Goal: Information Seeking & Learning: Compare options

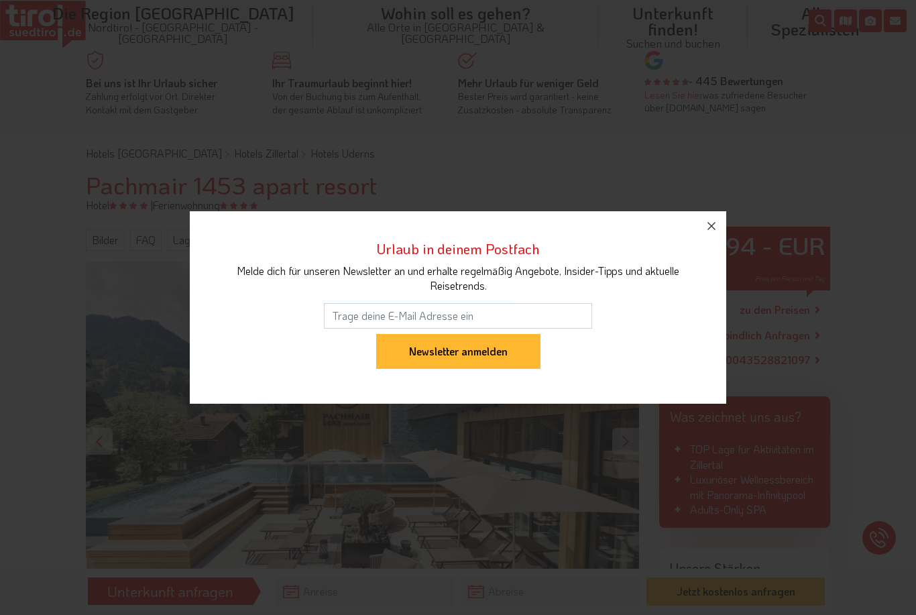
click at [722, 219] on button "button" at bounding box center [712, 226] width 30 height 30
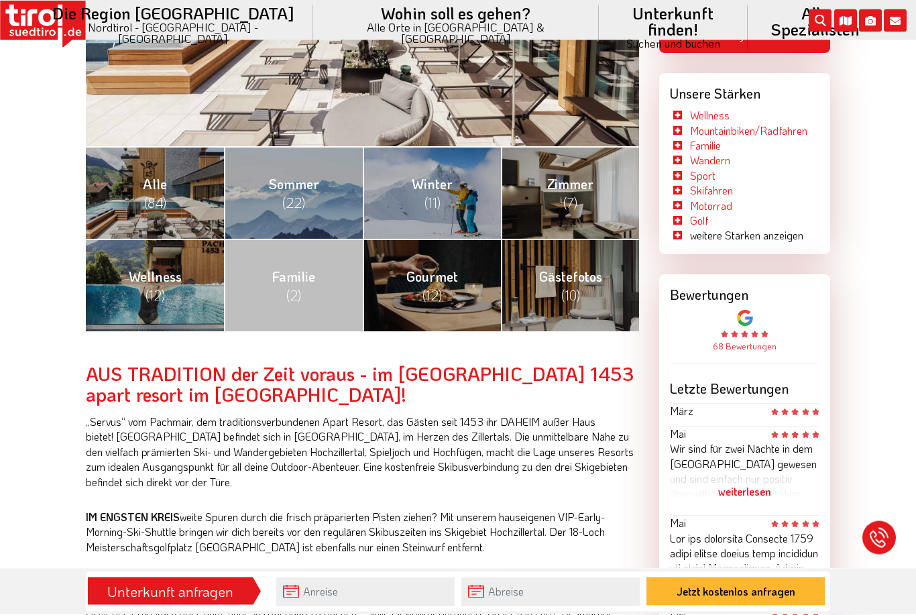
scroll to position [475, 0]
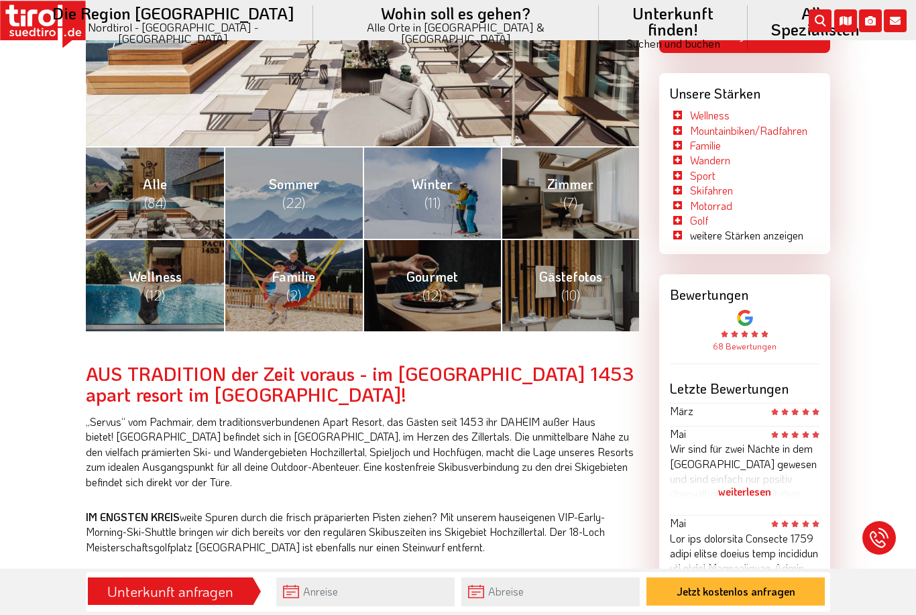
click at [312, 195] on link "Sommer (22)" at bounding box center [293, 192] width 138 height 93
click at [217, 202] on link "Alle (84)" at bounding box center [155, 192] width 138 height 93
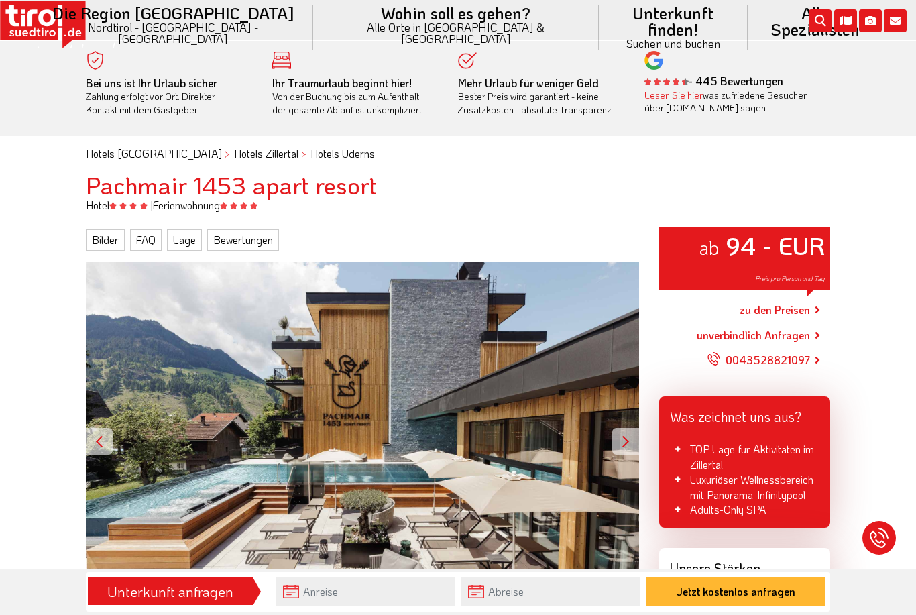
click at [790, 308] on link "zu den Preisen" at bounding box center [775, 310] width 70 height 34
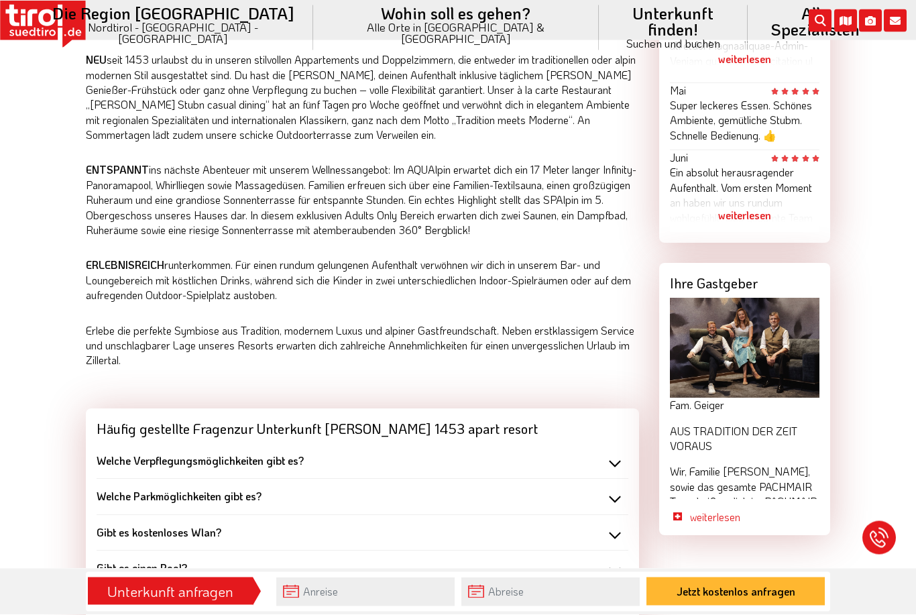
scroll to position [999, 0]
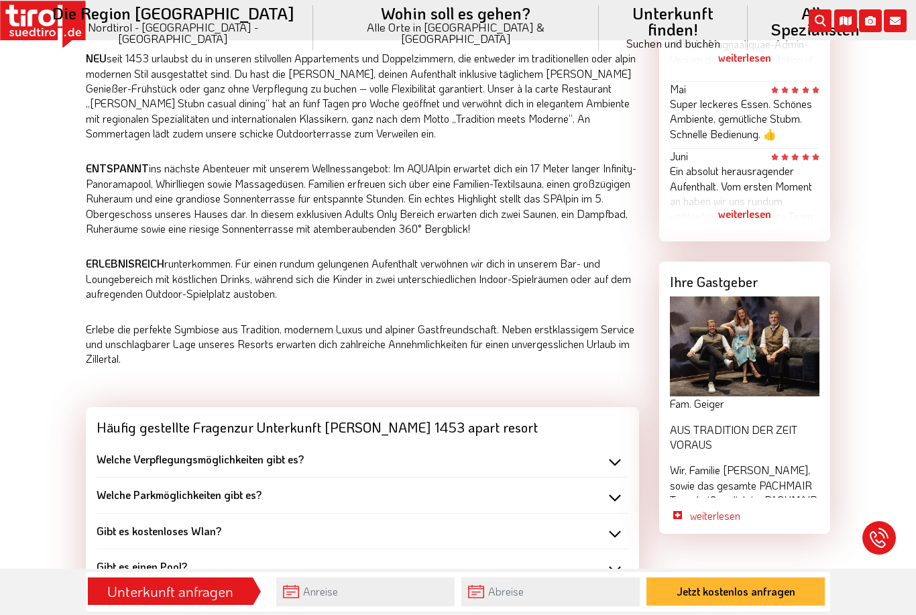
click at [767, 323] on img at bounding box center [745, 347] width 150 height 100
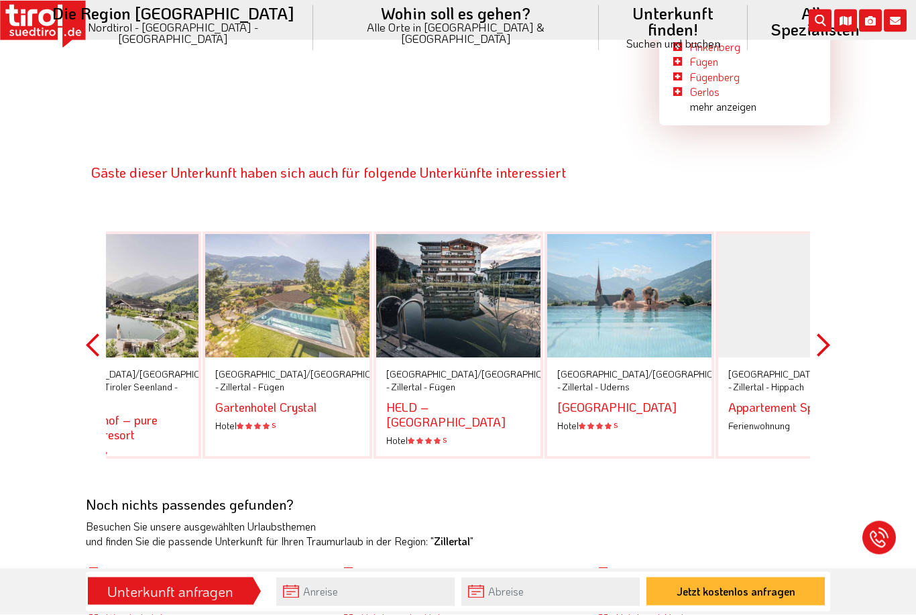
scroll to position [2373, 0]
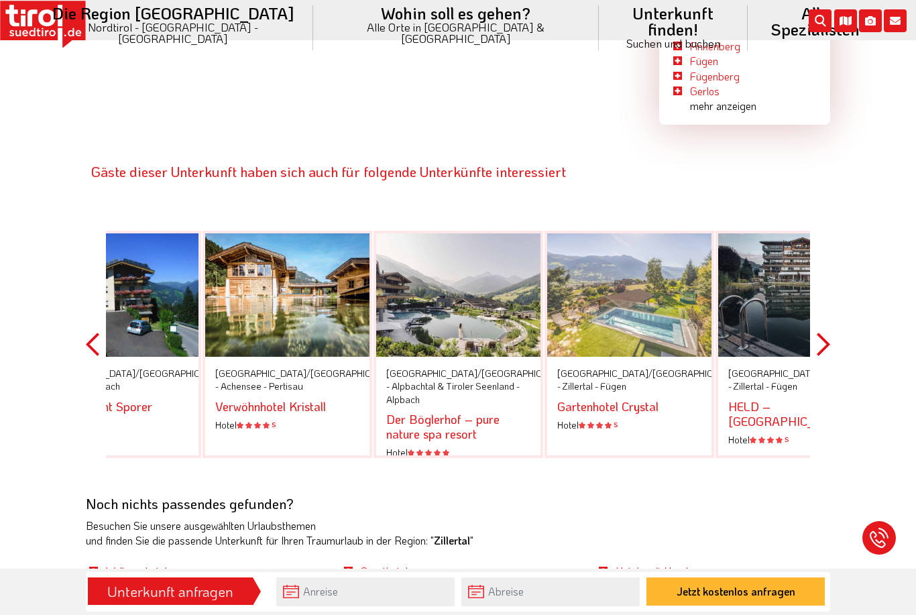
click at [766, 276] on div at bounding box center [800, 294] width 164 height 123
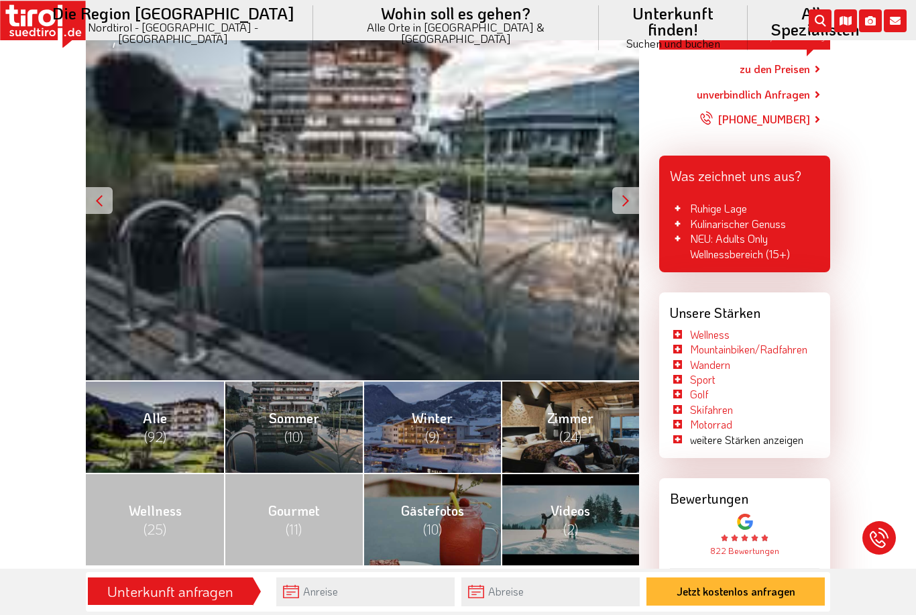
scroll to position [240, 0]
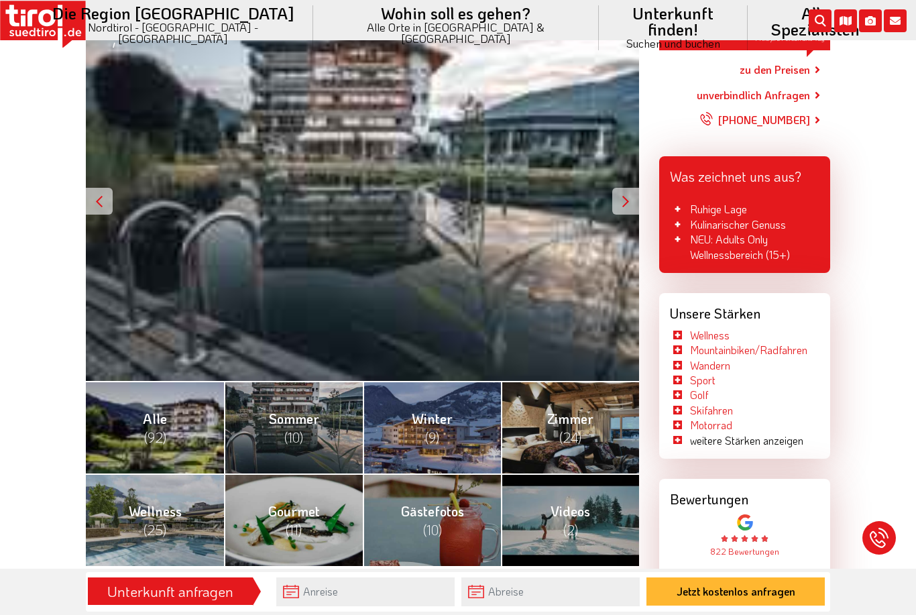
click at [323, 421] on link "[PERSON_NAME] (10)" at bounding box center [293, 427] width 138 height 93
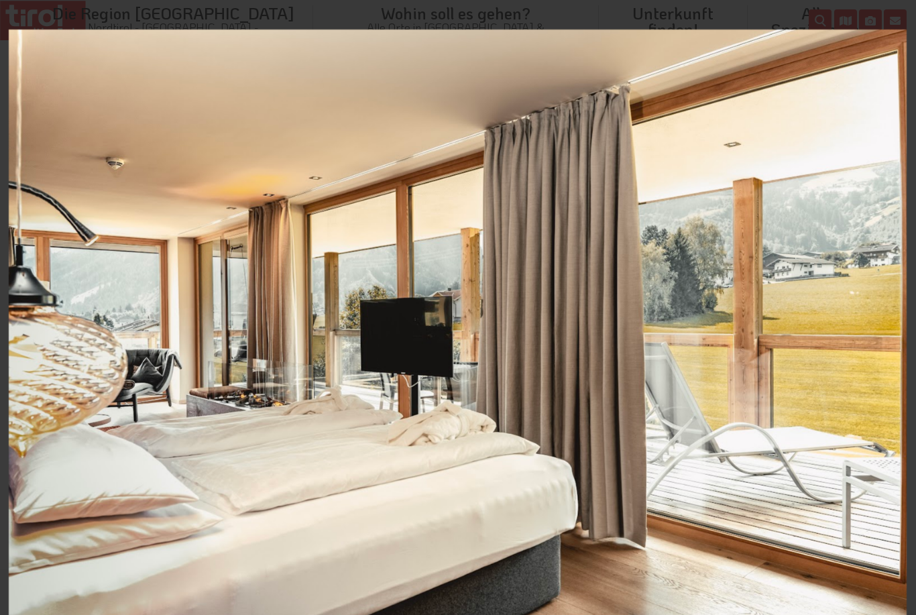
click at [902, 15] on icon at bounding box center [901, 14] width 9 height 9
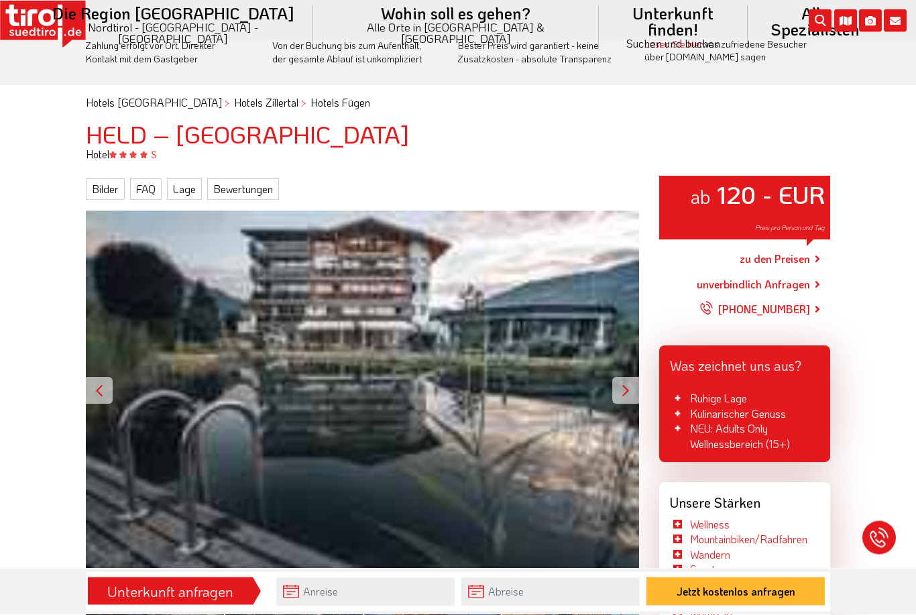
scroll to position [44, 0]
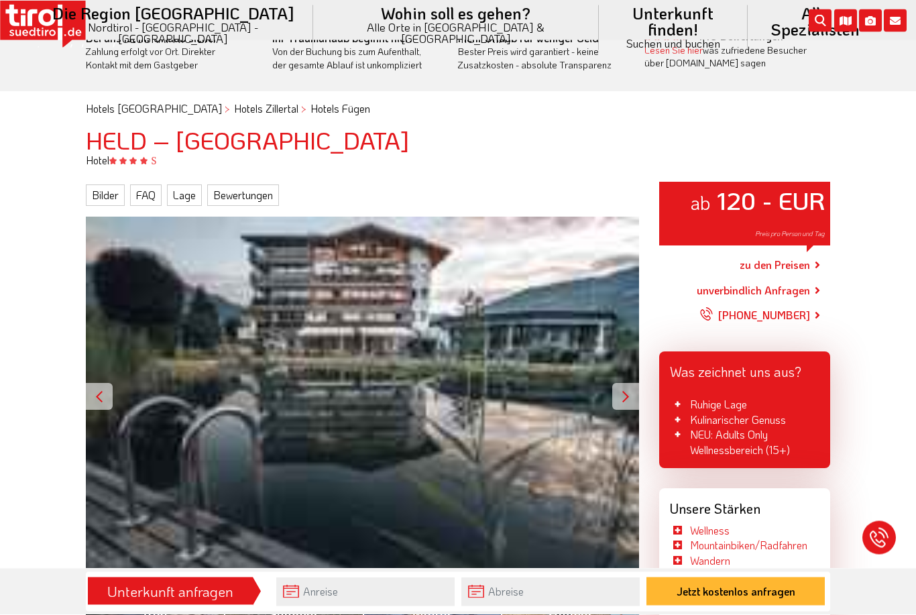
click at [786, 254] on link "zu den Preisen" at bounding box center [775, 266] width 70 height 34
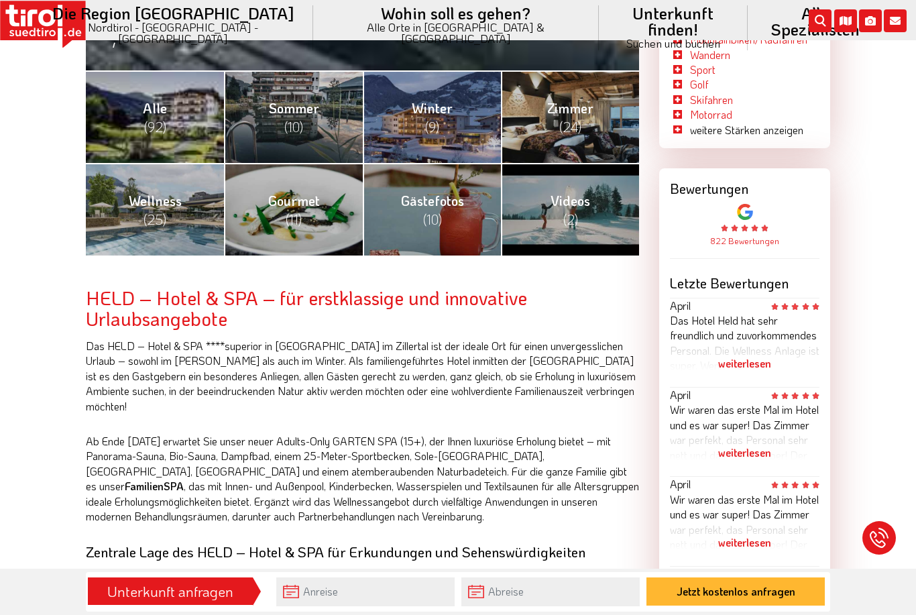
scroll to position [550, 0]
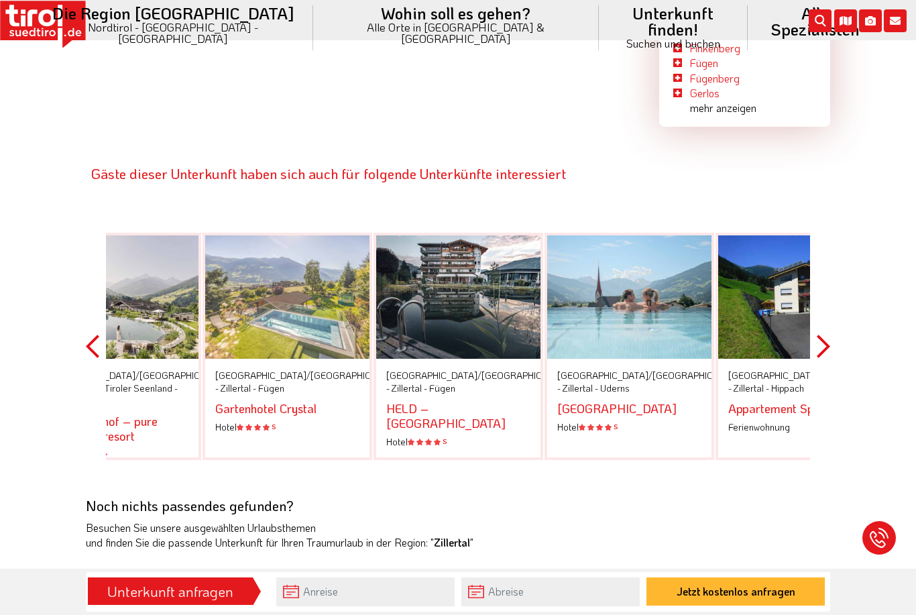
scroll to position [2373, 0]
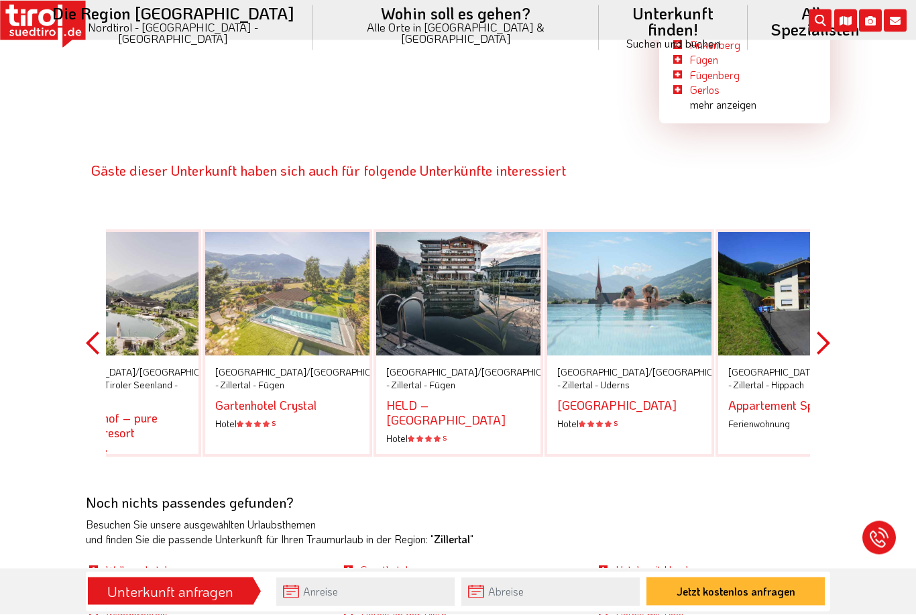
click at [631, 268] on div at bounding box center [629, 294] width 164 height 123
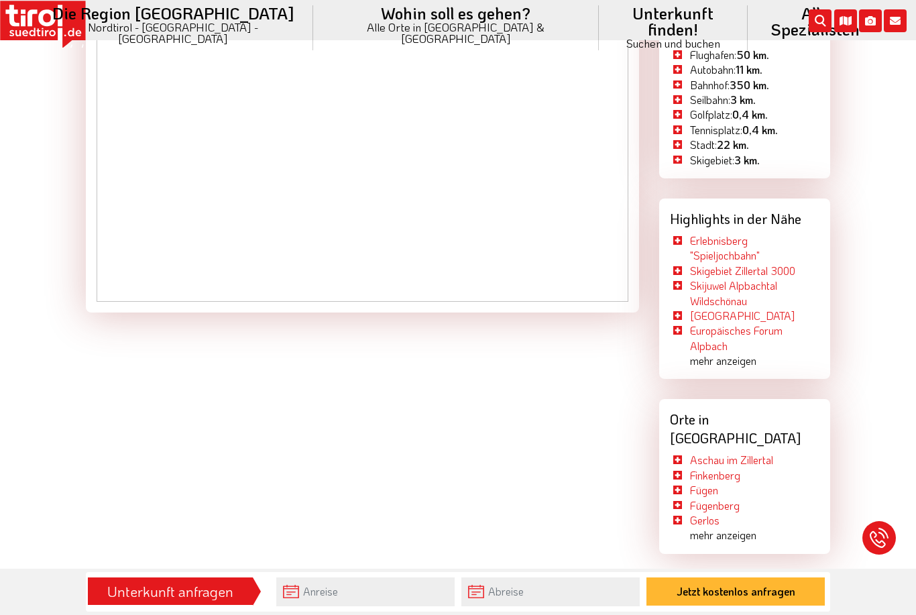
scroll to position [1943, 0]
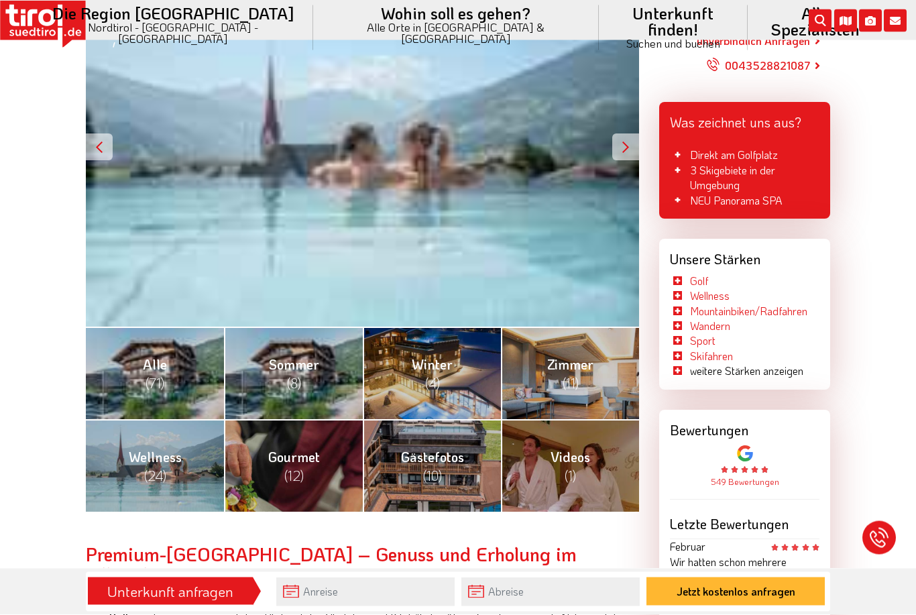
click at [297, 375] on span "(8)" at bounding box center [294, 383] width 14 height 17
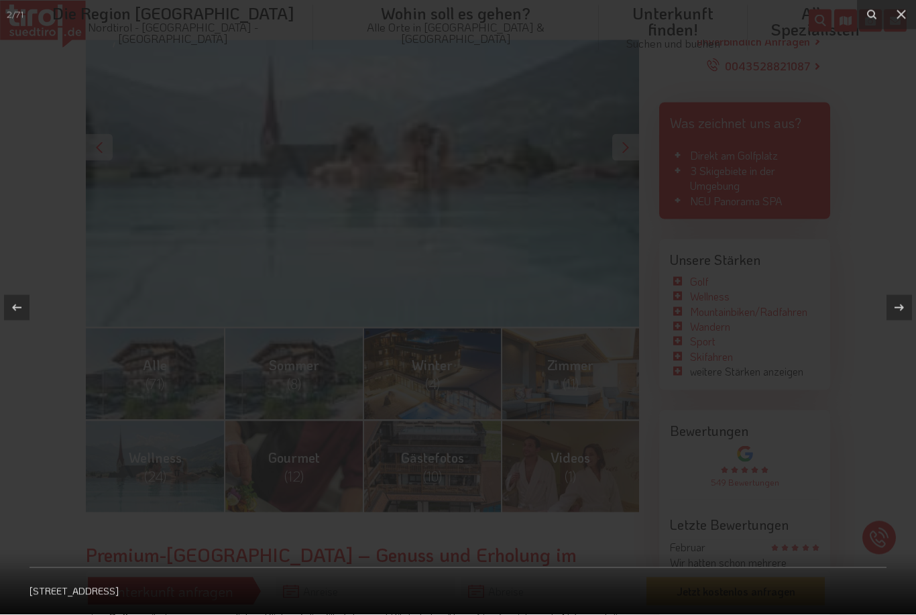
scroll to position [294, 0]
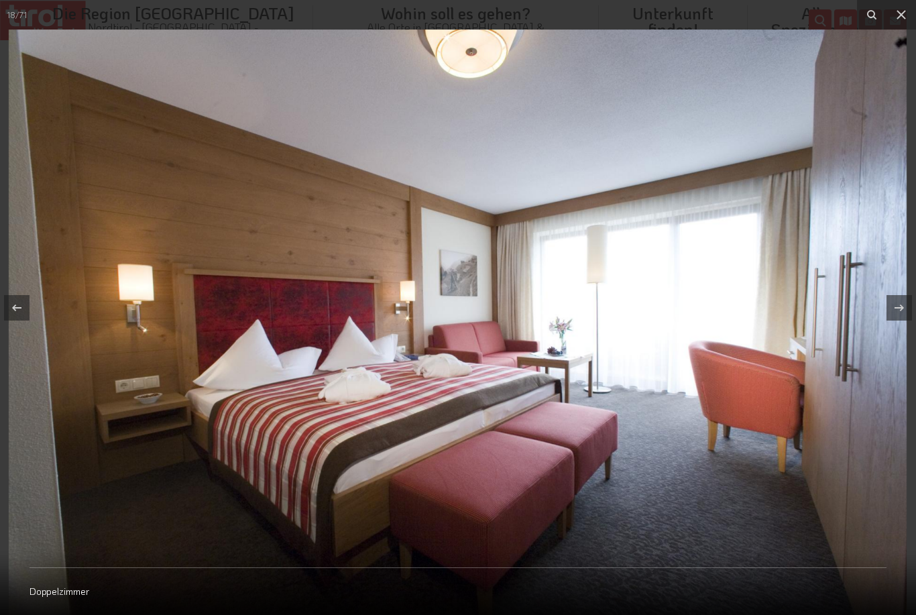
click at [908, 17] on icon at bounding box center [902, 15] width 16 height 16
